Goal: Information Seeking & Learning: Stay updated

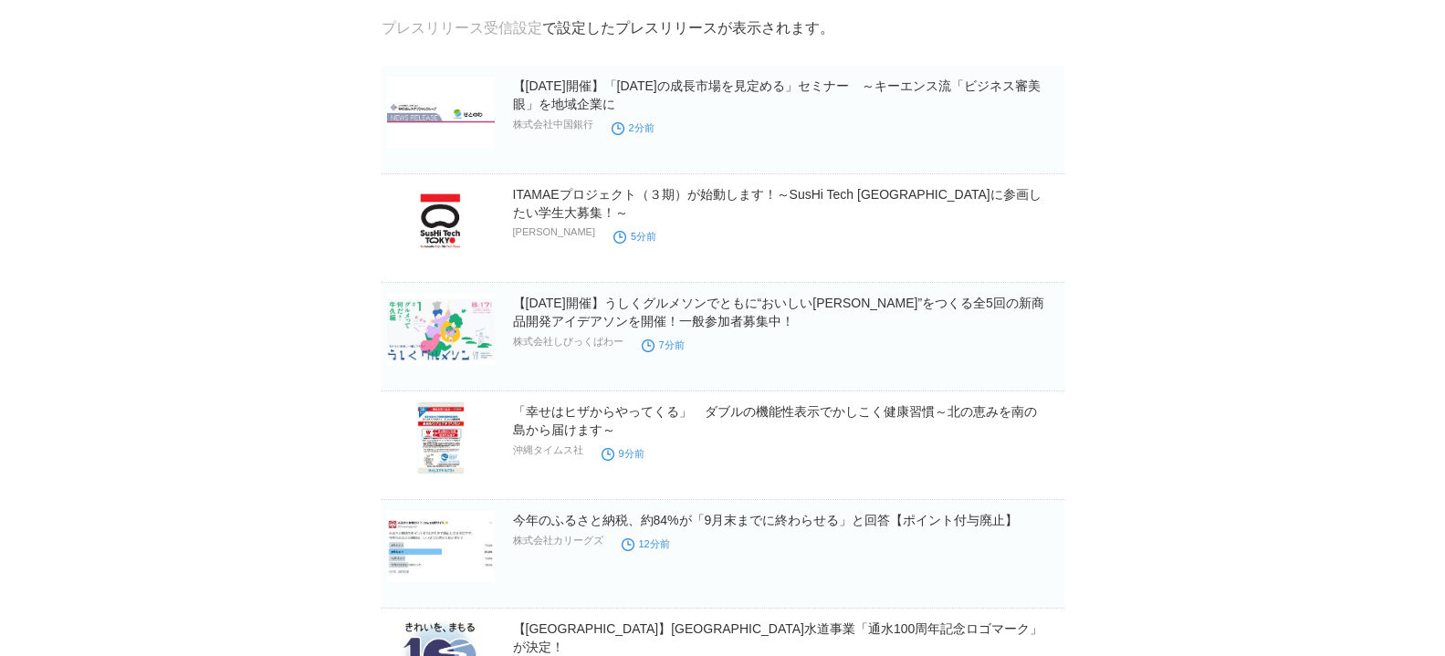
scroll to position [131, 0]
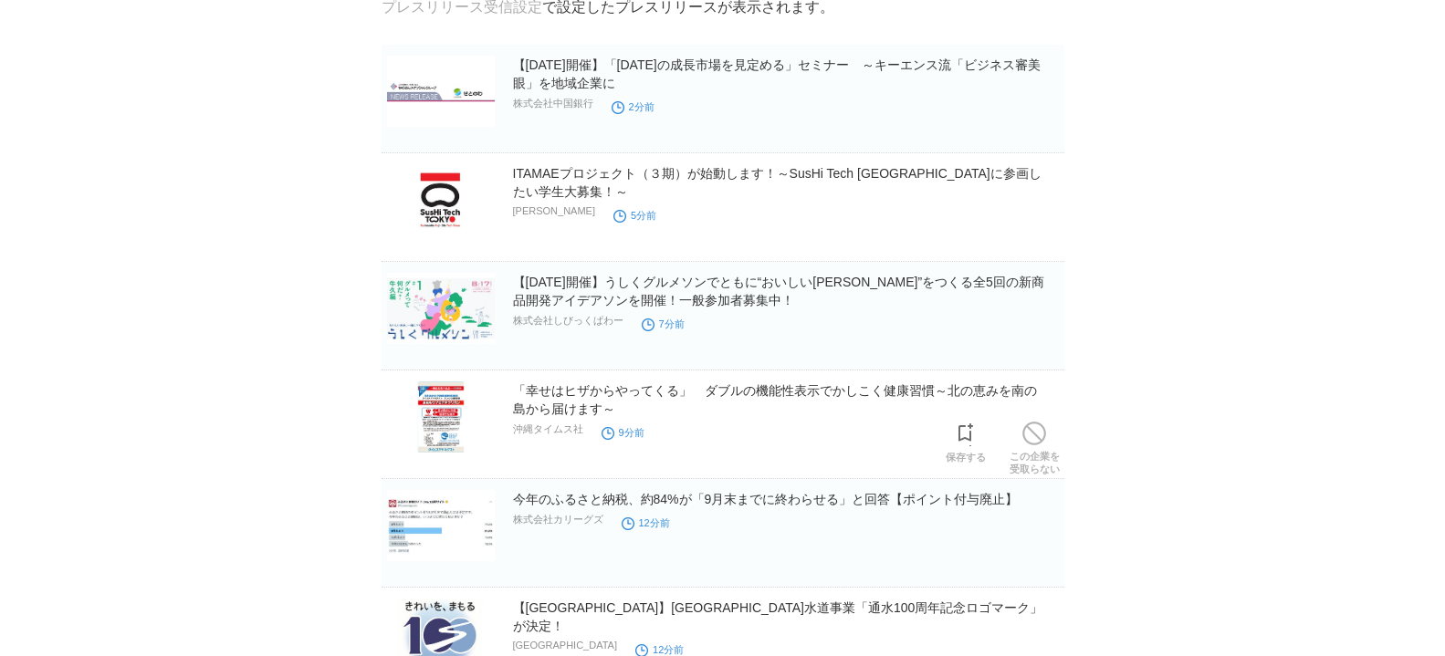
click at [644, 382] on h2 "「幸せはヒザからやってくる」　ダブルの機能性表示でかしこく健康習慣～北の恵みを南の島から届けます～" at bounding box center [787, 400] width 548 height 37
click at [644, 389] on link "「幸せはヒザからやってくる」　ダブルの機能性表示でかしこく健康習慣～北の恵みを南の島から届けます～" at bounding box center [775, 399] width 524 height 33
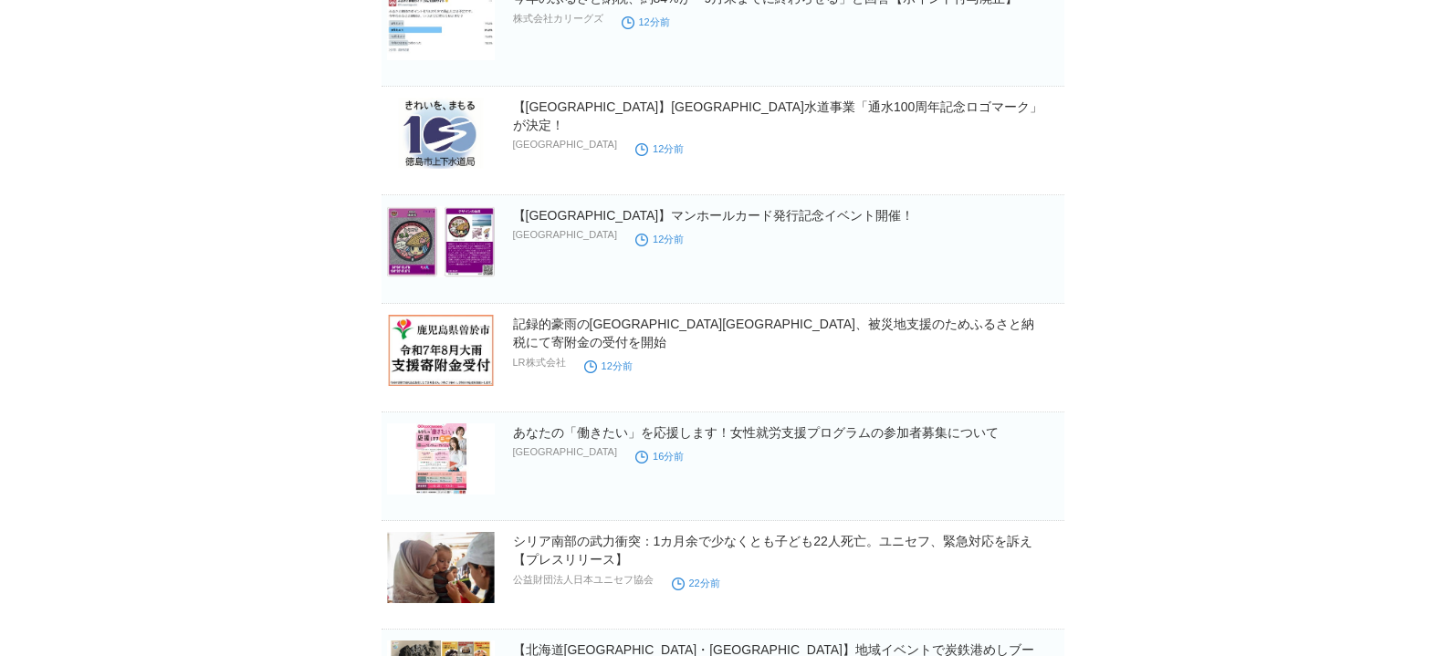
scroll to position [657, 0]
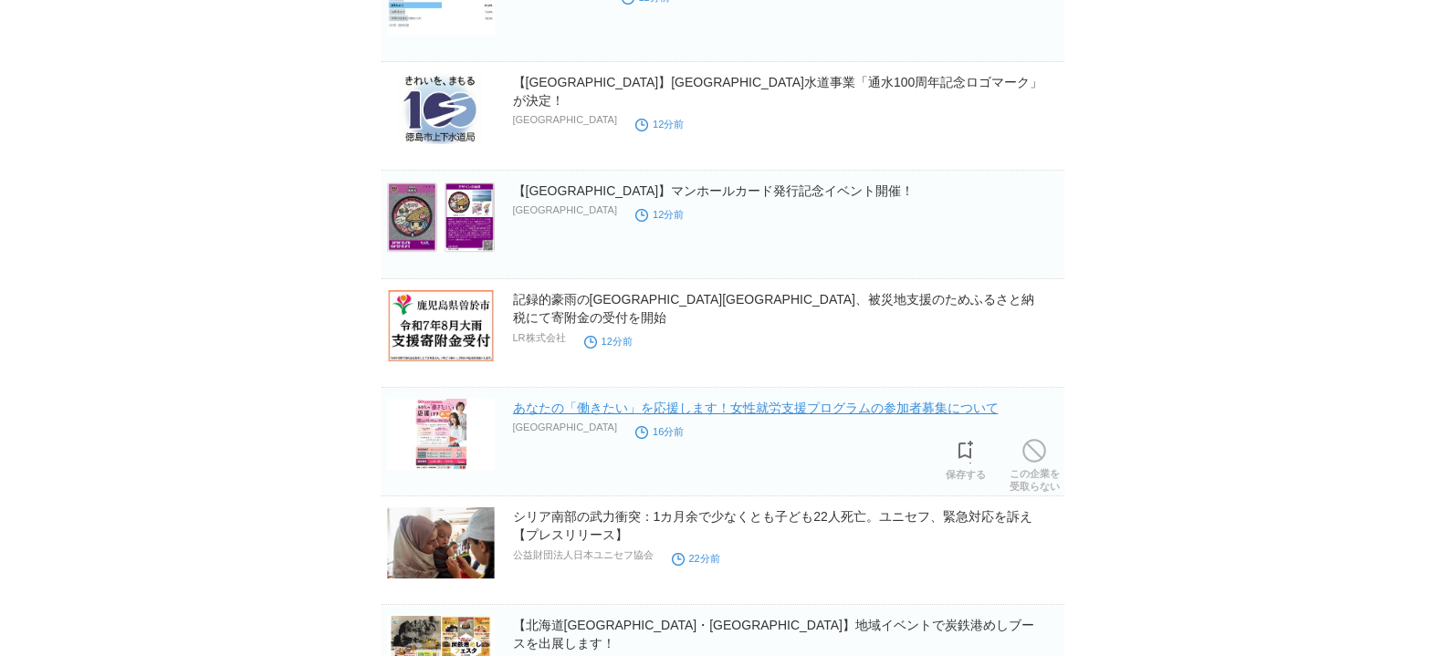
click at [605, 404] on link "あなたの「働きたい」を応援します！女性就労支援プログラムの参加者募集について" at bounding box center [756, 408] width 486 height 15
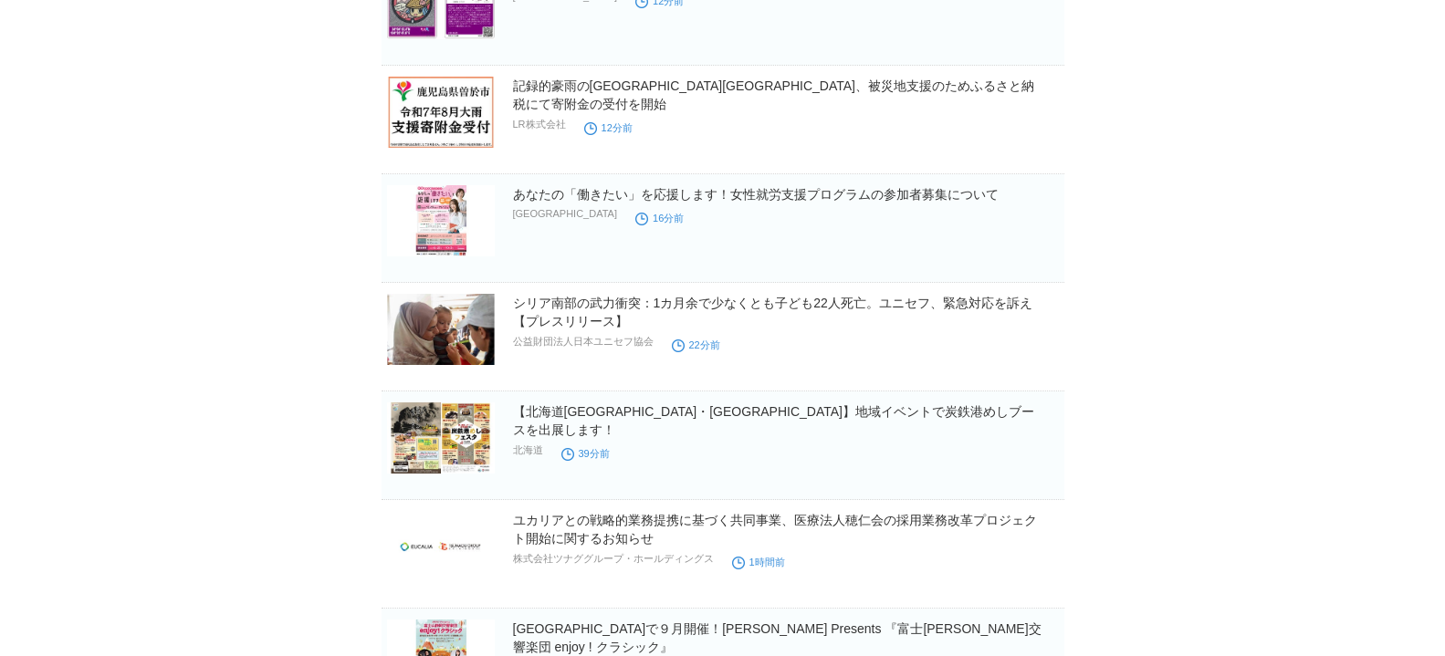
scroll to position [920, 0]
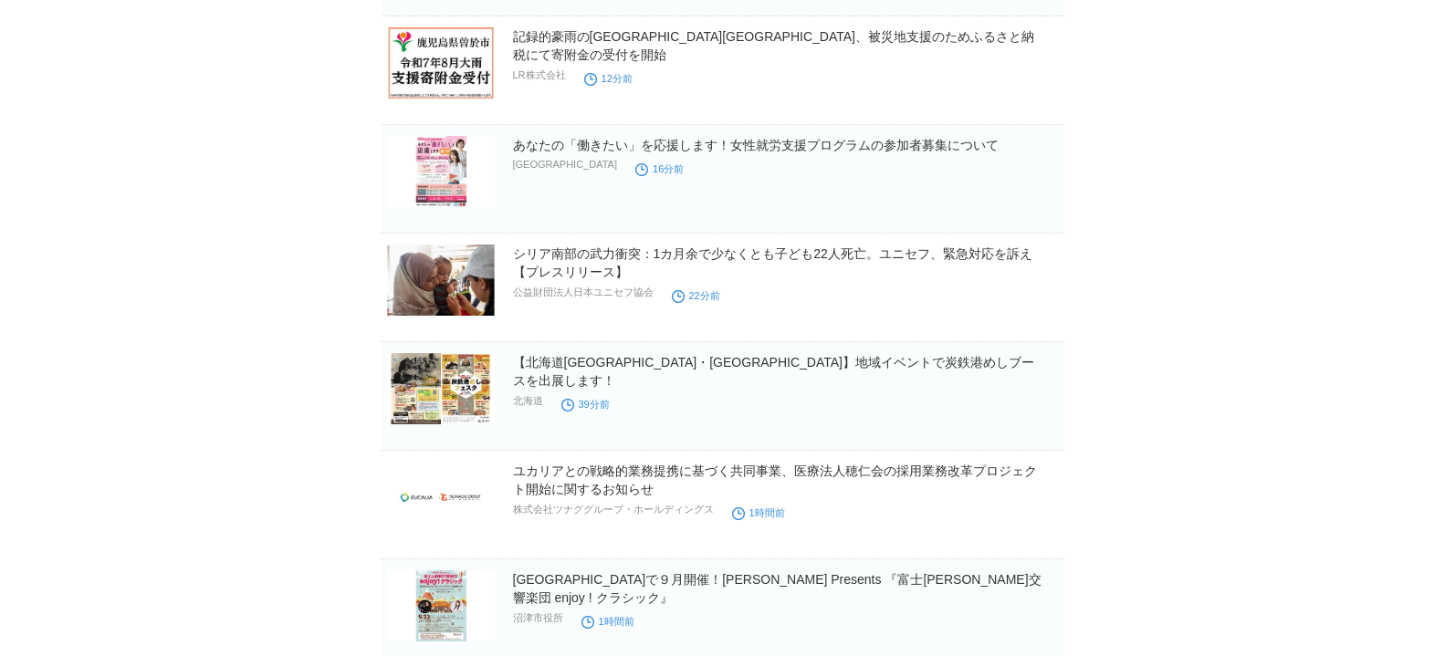
click at [281, 394] on body "TOPへ戻る 小畑まみ 様 ログイン中 ▼ プレスリリース受信設定 フォロー 除外リスト アカウント設定 閲覧履歴 退会手続き PR TIMESサイトへ戻る …" at bounding box center [722, 300] width 1445 height 2440
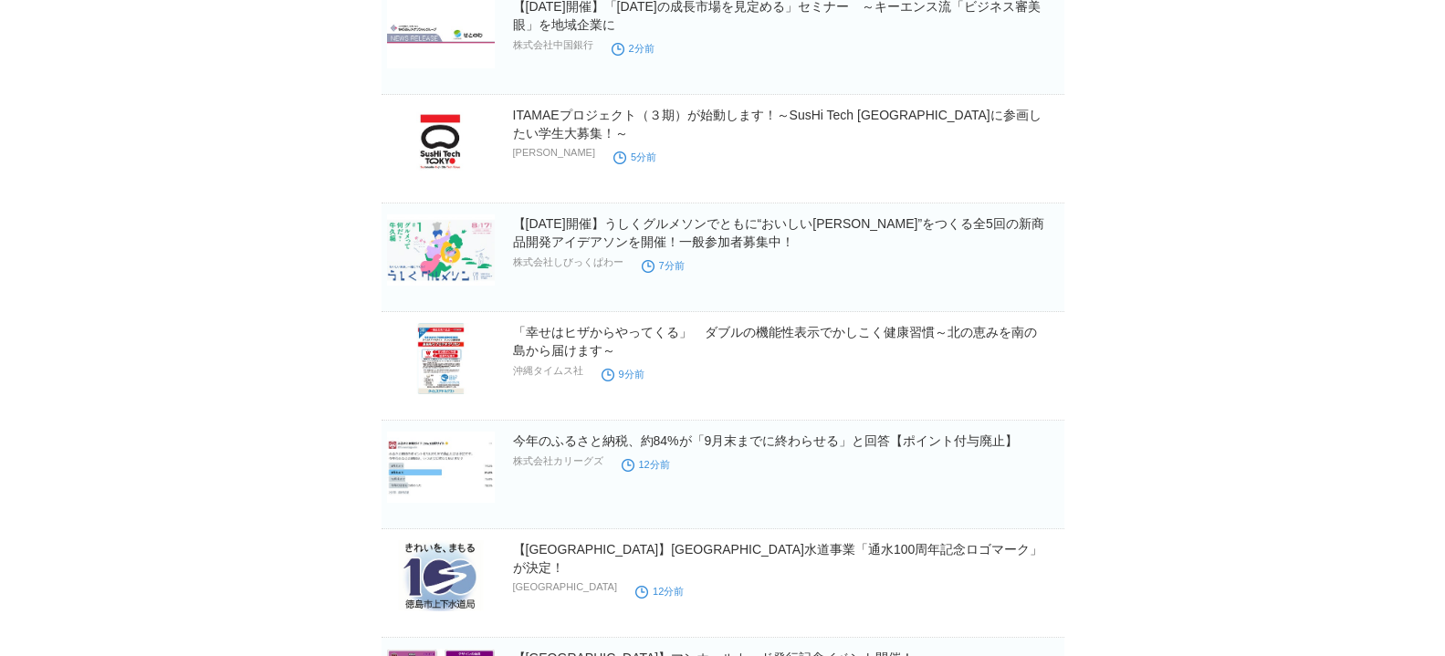
scroll to position [0, 0]
